Goal: Navigation & Orientation: Find specific page/section

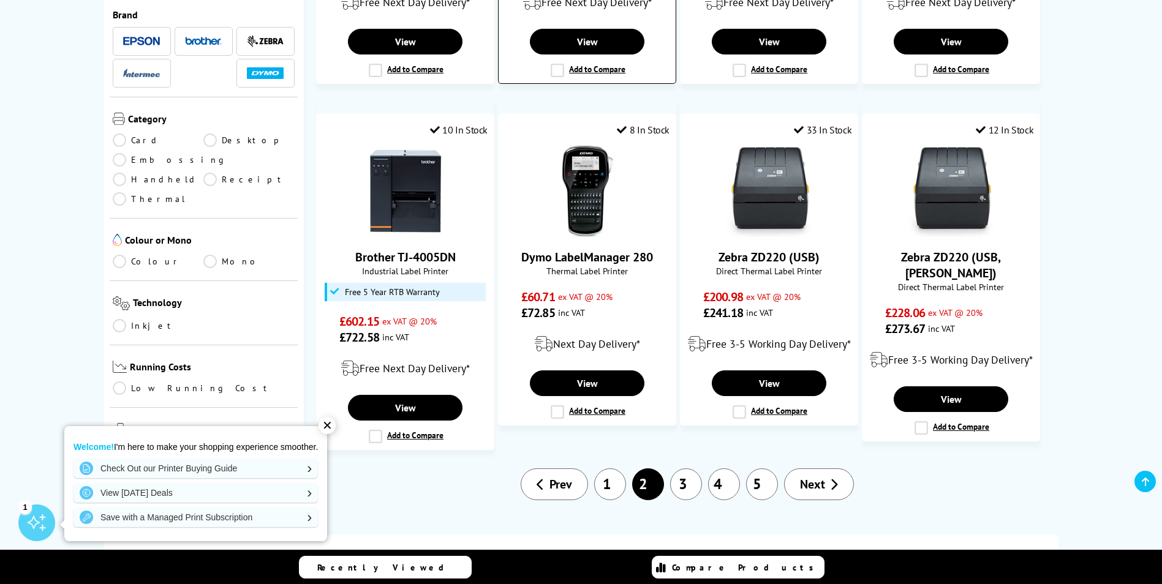
scroll to position [1041, 0]
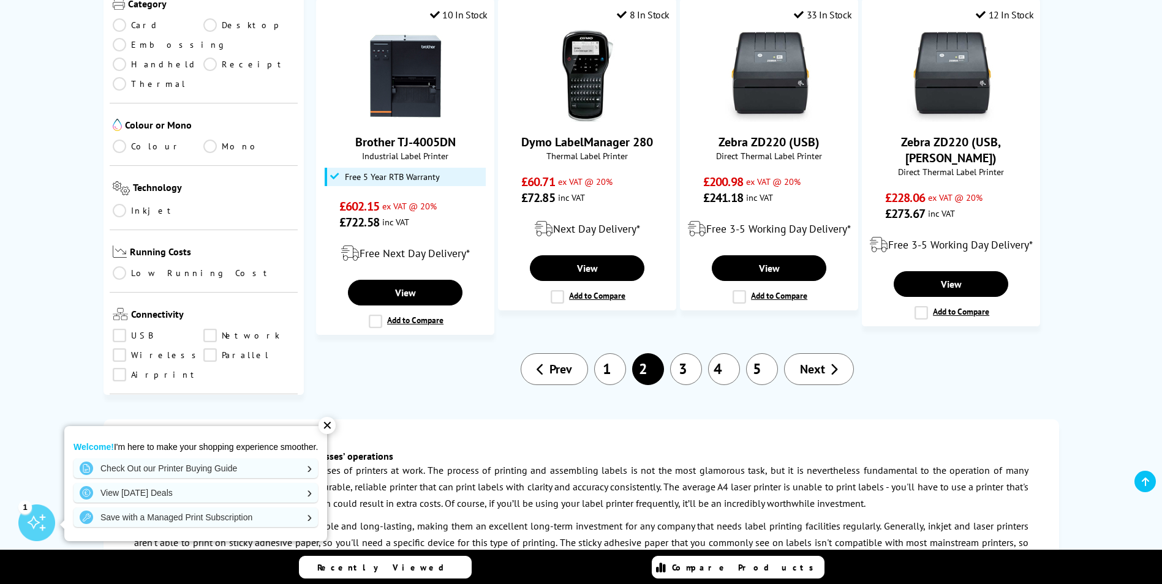
click at [683, 353] on link "3" at bounding box center [686, 369] width 32 height 32
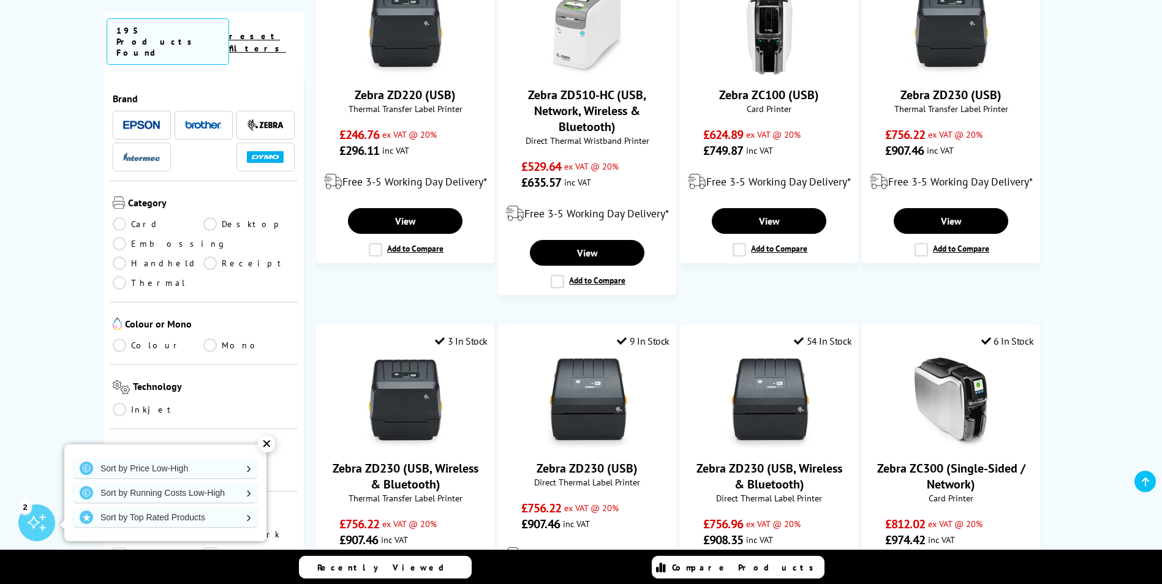
scroll to position [367, 0]
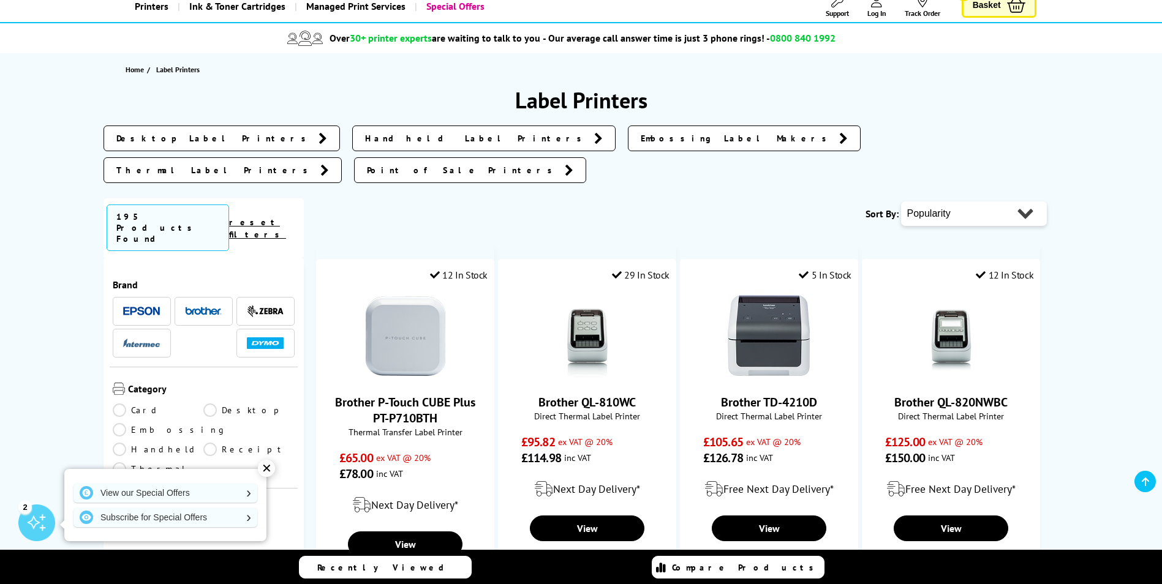
scroll to position [61, 0]
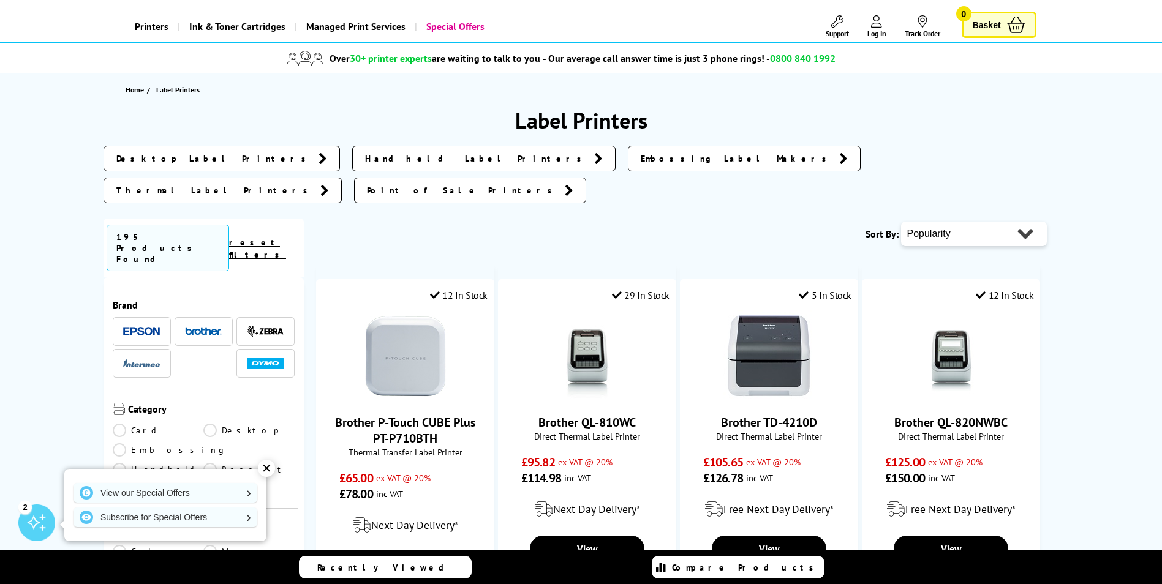
click at [559, 184] on span "Point of Sale Printers" at bounding box center [463, 190] width 192 height 12
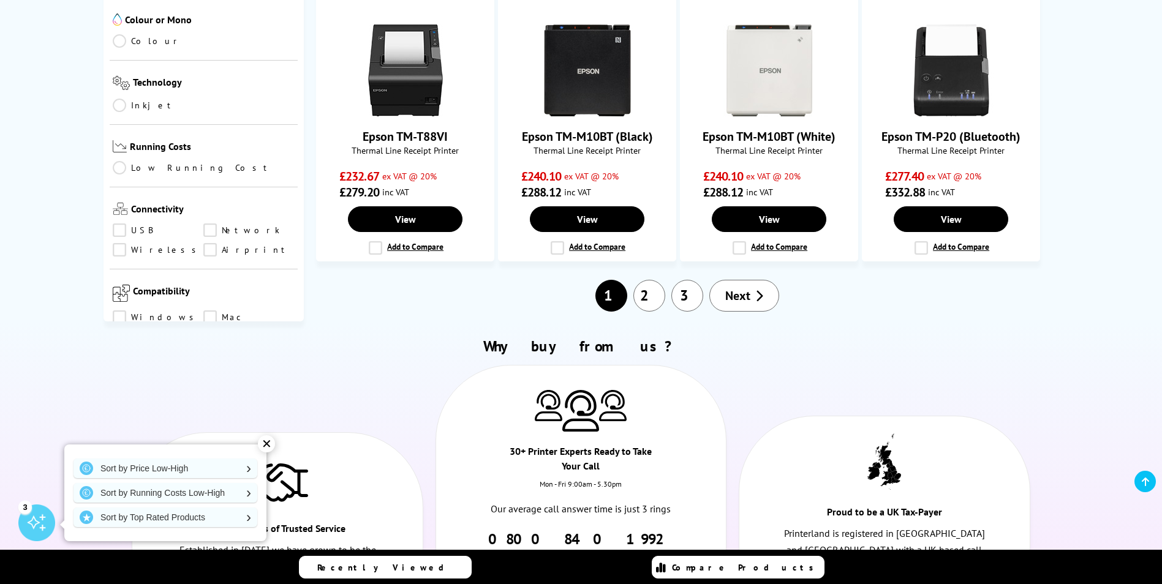
scroll to position [919, 0]
